Goal: Find specific page/section: Find specific page/section

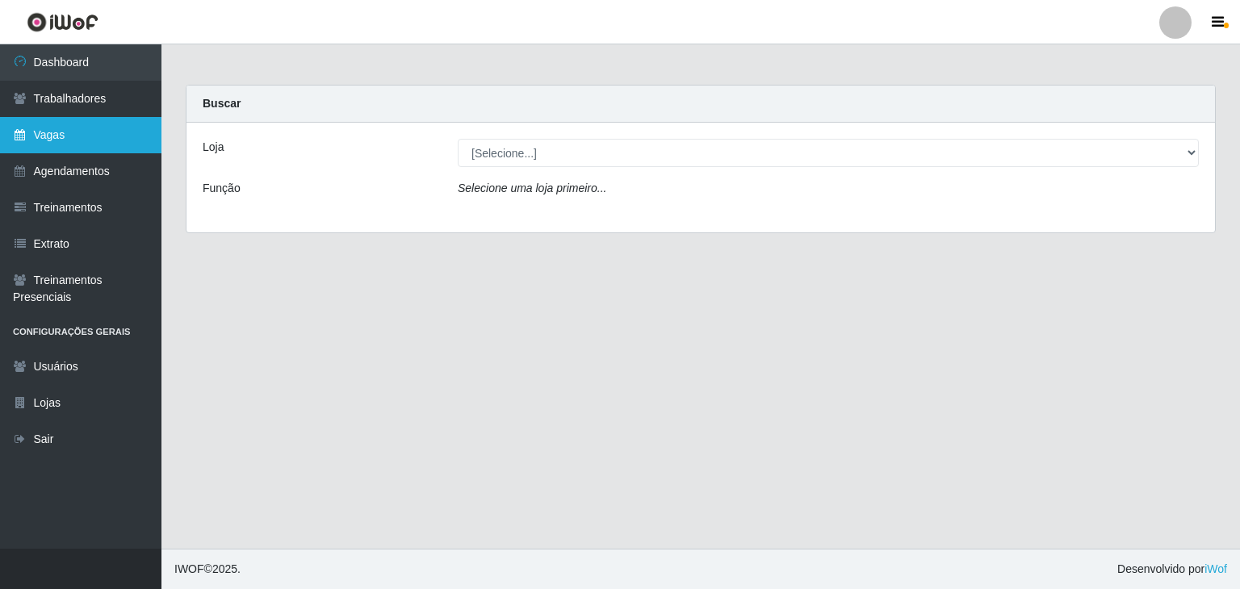
click at [99, 145] on link "Vagas" at bounding box center [80, 135] width 161 height 36
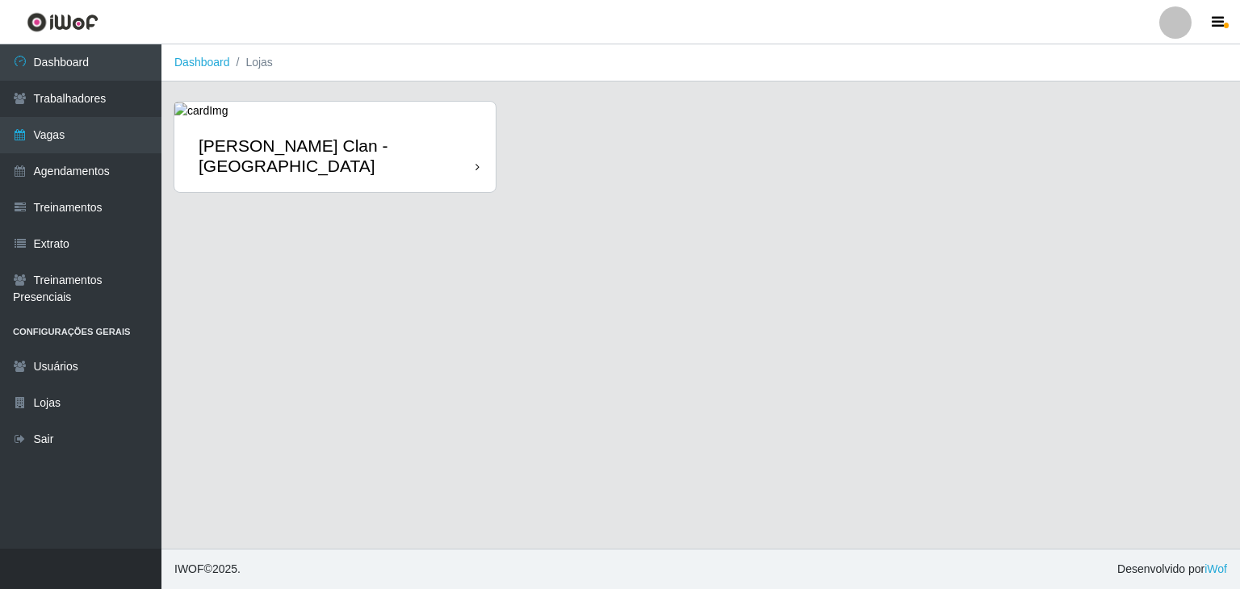
click at [284, 127] on div "[PERSON_NAME] Clan - [GEOGRAPHIC_DATA]" at bounding box center [334, 156] width 321 height 73
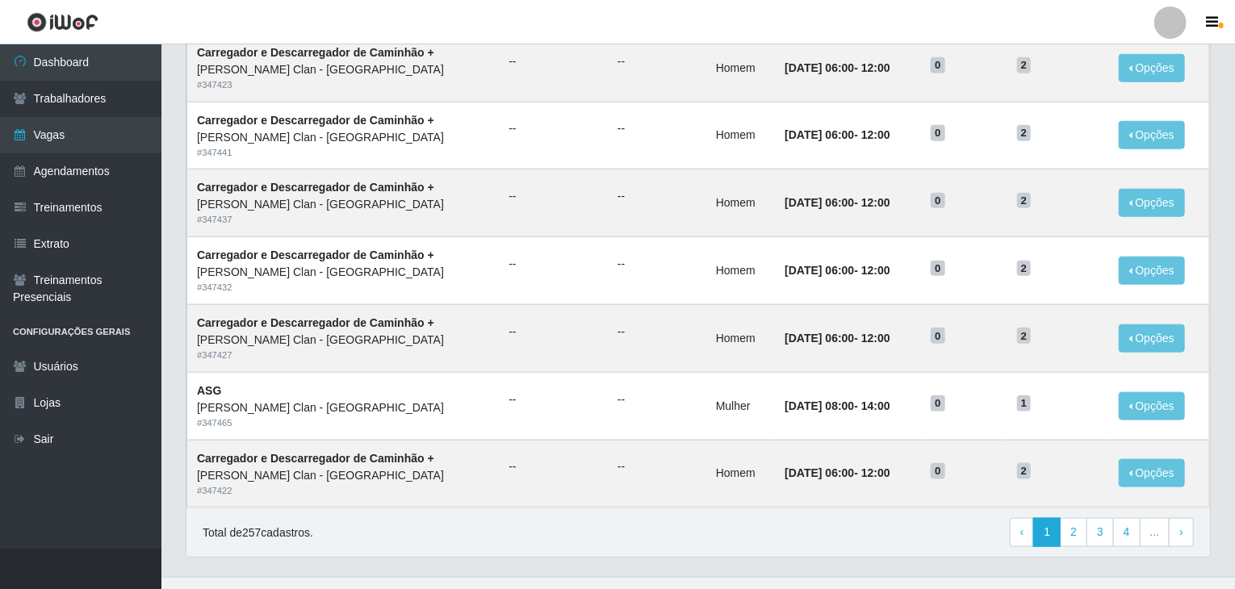
scroll to position [774, 0]
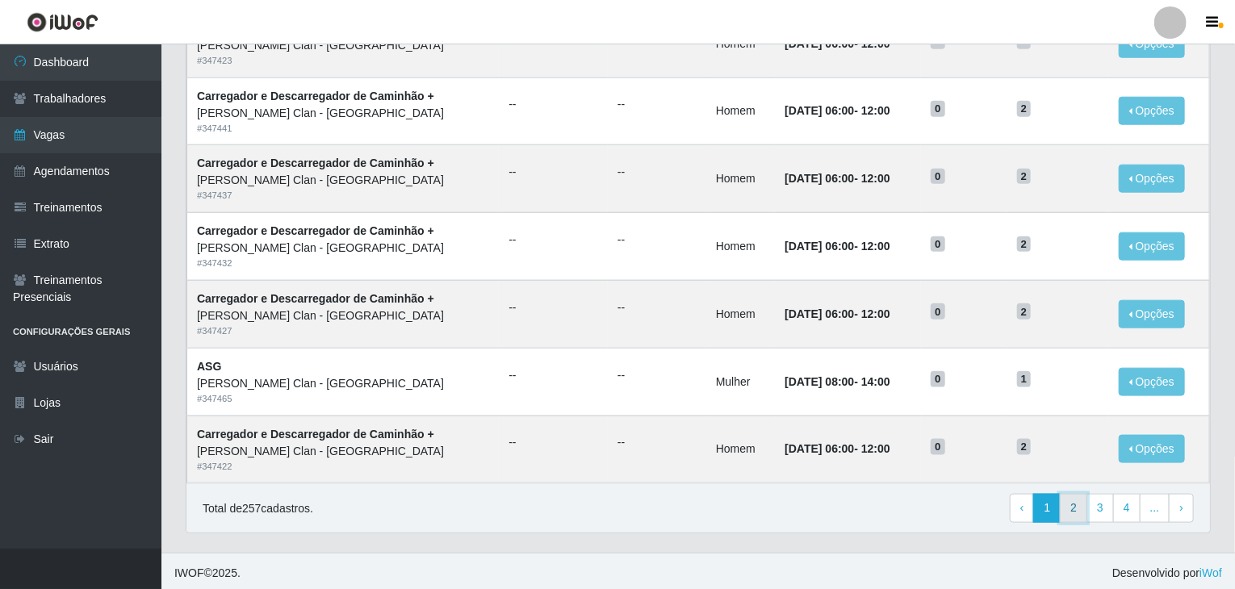
click at [1082, 510] on link "2" at bounding box center [1073, 508] width 27 height 29
